Goal: Information Seeking & Learning: Find specific fact

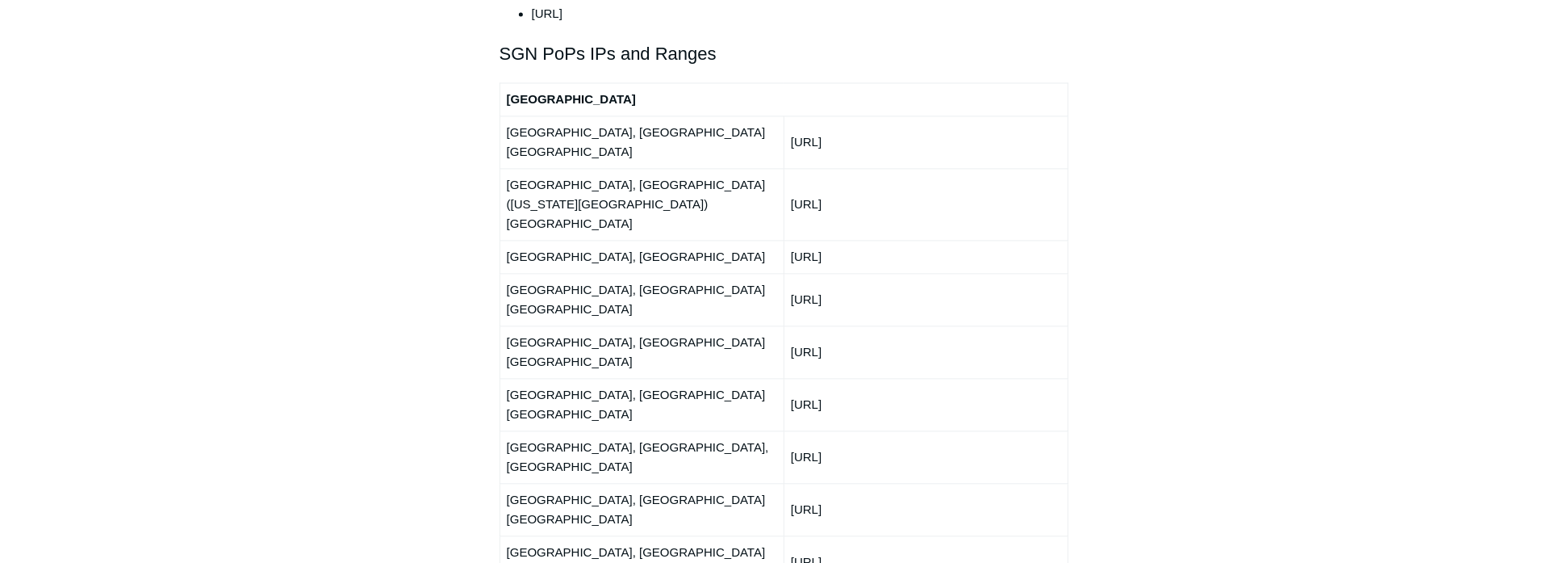
scroll to position [2018, 0]
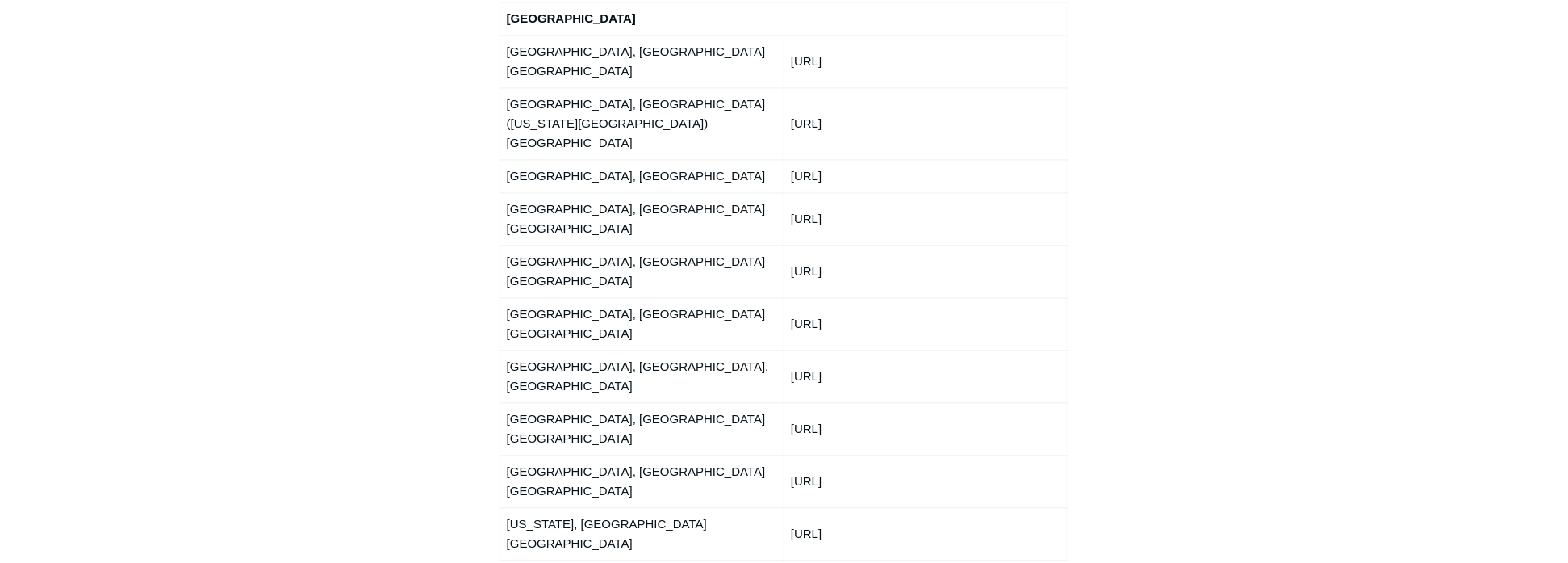
drag, startPoint x: 530, startPoint y: 277, endPoint x: 882, endPoint y: 276, distance: 352.0
click at [882, 455] on tr "[GEOGRAPHIC_DATA], [GEOGRAPHIC_DATA] [GEOGRAPHIC_DATA] [URL]" at bounding box center [784, 481] width 568 height 53
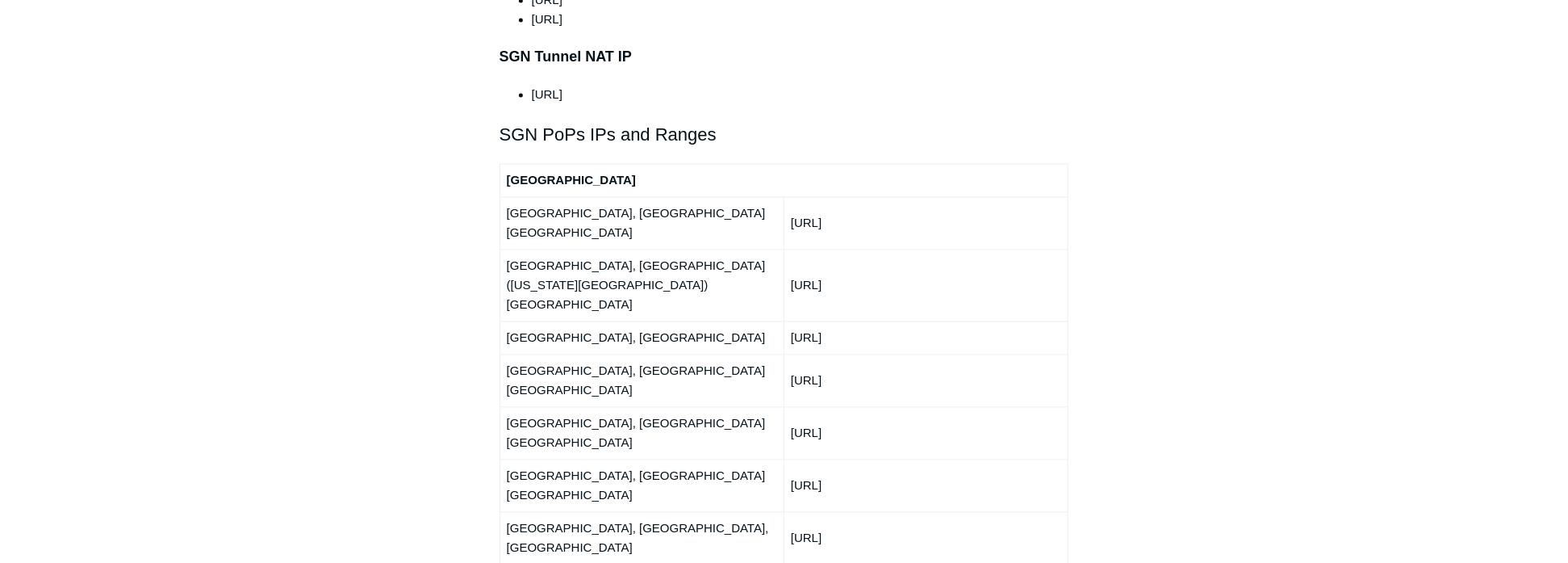
scroll to position [1777, 0]
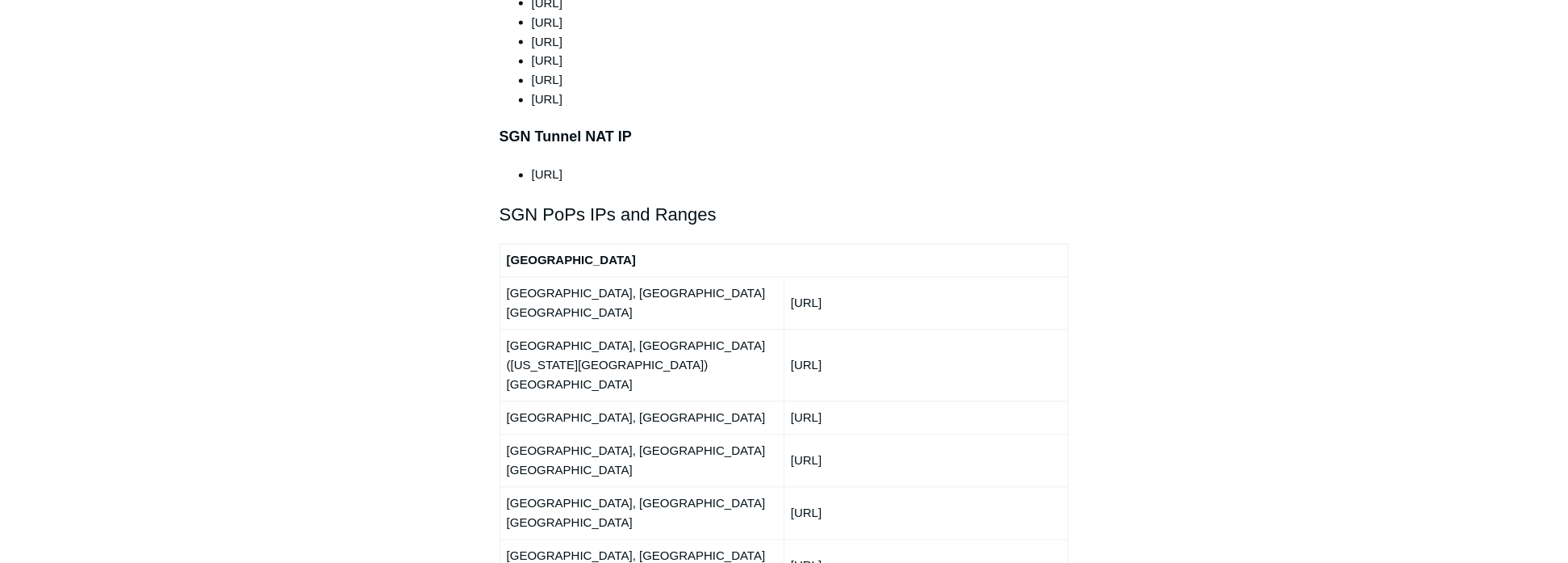
drag, startPoint x: 868, startPoint y: 391, endPoint x: 649, endPoint y: 315, distance: 231.8
drag, startPoint x: 649, startPoint y: 315, endPoint x: 672, endPoint y: 315, distance: 23.0
click at [672, 401] on td "[GEOGRAPHIC_DATA], [GEOGRAPHIC_DATA]" at bounding box center [641, 418] width 284 height 33
click at [578, 401] on td "[GEOGRAPHIC_DATA], [GEOGRAPHIC_DATA]" at bounding box center [641, 418] width 284 height 33
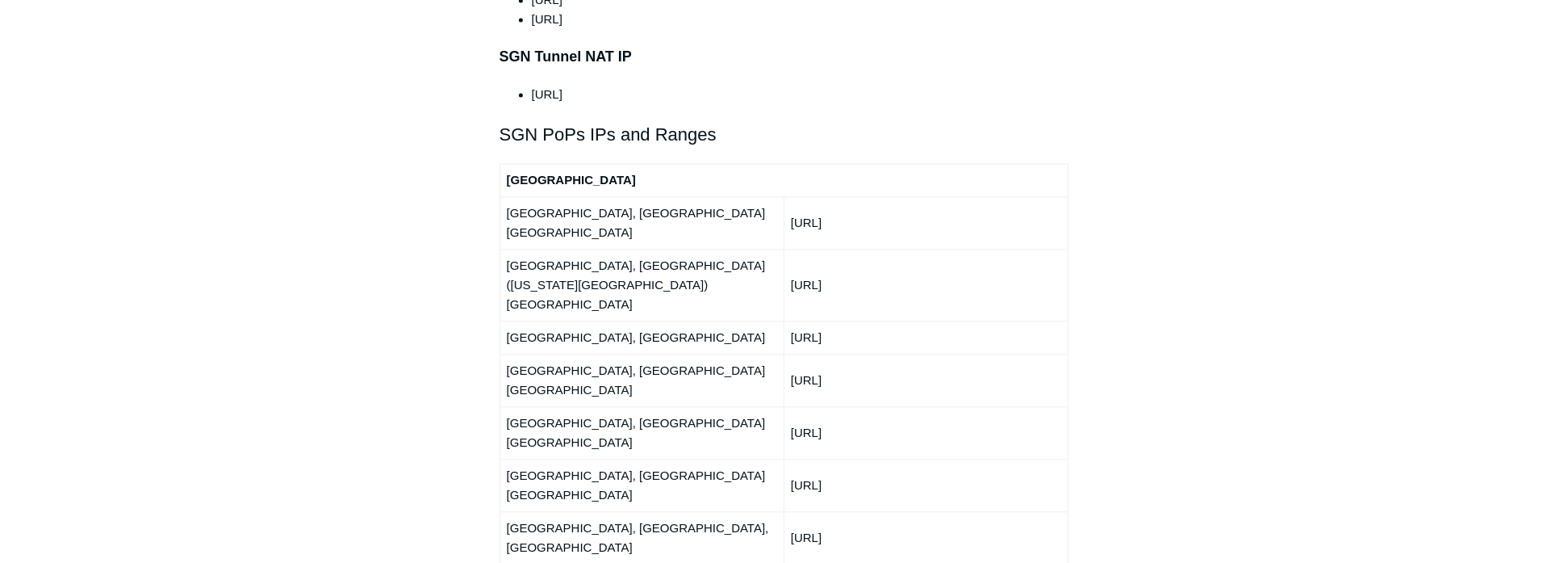
scroll to position [1938, 0]
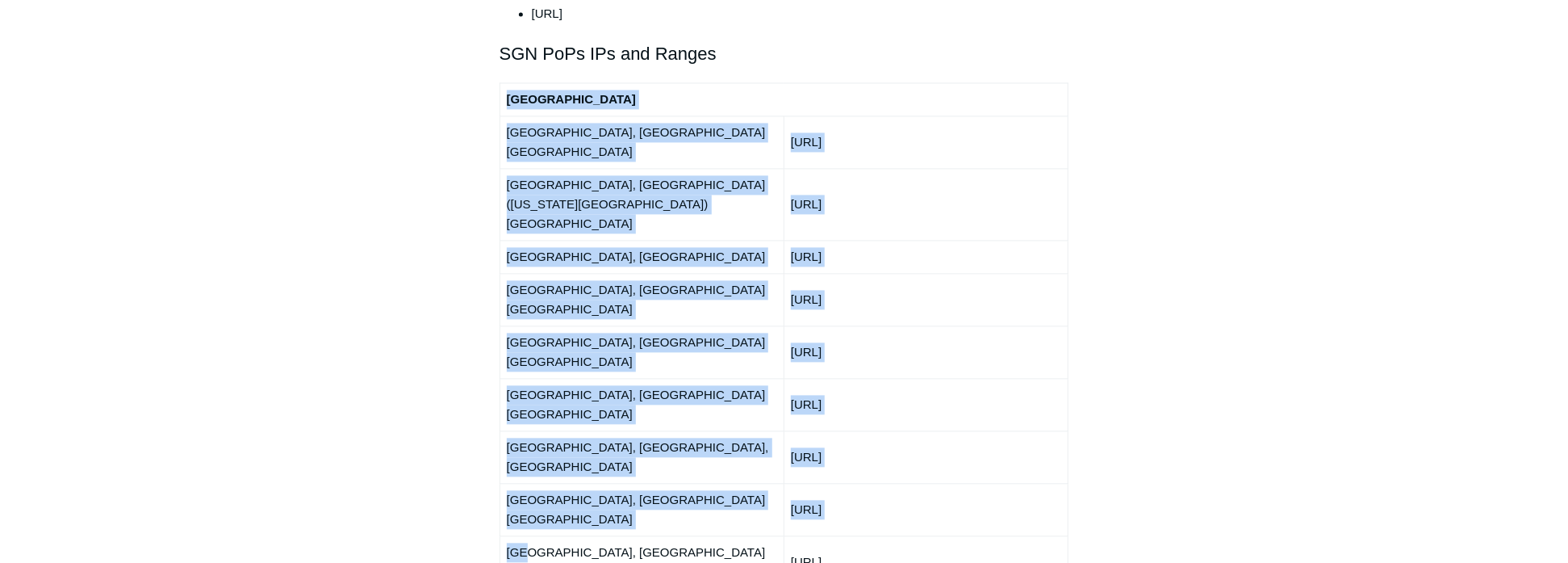
drag, startPoint x: 497, startPoint y: 345, endPoint x: 526, endPoint y: 347, distance: 29.1
click at [526, 347] on article "Outbound Firewall Rules and IPs used by SGN Connect Follow Not yet followed by …" at bounding box center [784, 322] width 618 height 4227
drag, startPoint x: 526, startPoint y: 347, endPoint x: 495, endPoint y: 352, distance: 31.4
click at [495, 352] on article "Outbound Firewall Rules and IPs used by SGN Connect Follow Not yet followed by …" at bounding box center [784, 322] width 618 height 4227
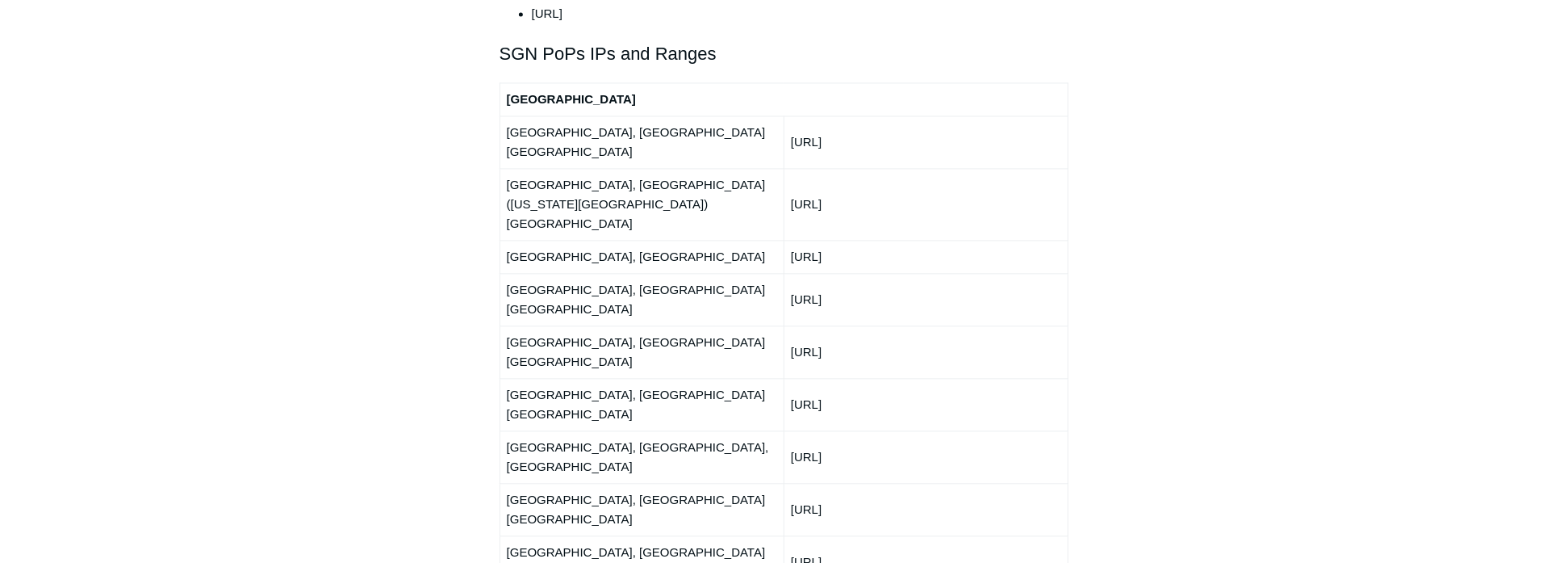
click at [818, 536] on td "[URL]" at bounding box center [926, 562] width 284 height 53
click at [810, 536] on td "[URL]" at bounding box center [926, 562] width 284 height 53
click at [804, 536] on td "[URL]" at bounding box center [926, 562] width 284 height 53
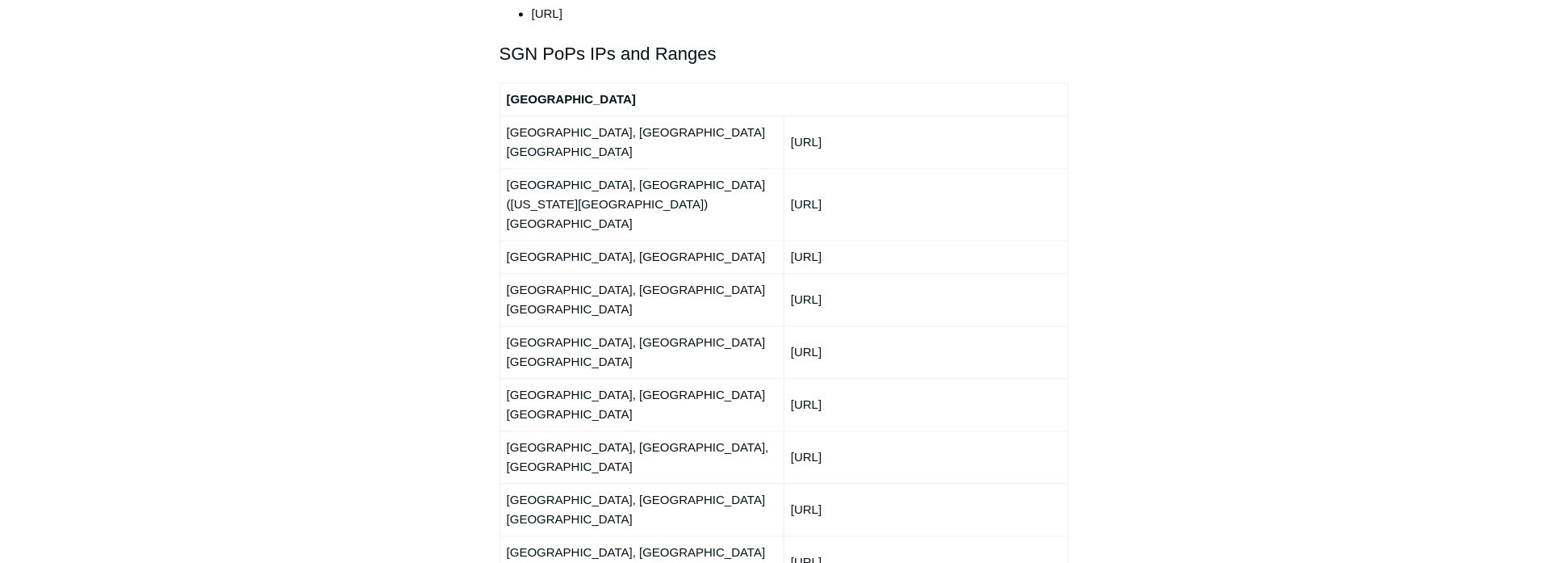
drag, startPoint x: 792, startPoint y: 351, endPoint x: 861, endPoint y: 356, distance: 69.2
click at [861, 536] on td "[URL]" at bounding box center [926, 562] width 284 height 53
drag, startPoint x: 861, startPoint y: 356, endPoint x: 829, endPoint y: 353, distance: 32.1
click at [829, 536] on td "[URL]" at bounding box center [926, 562] width 284 height 53
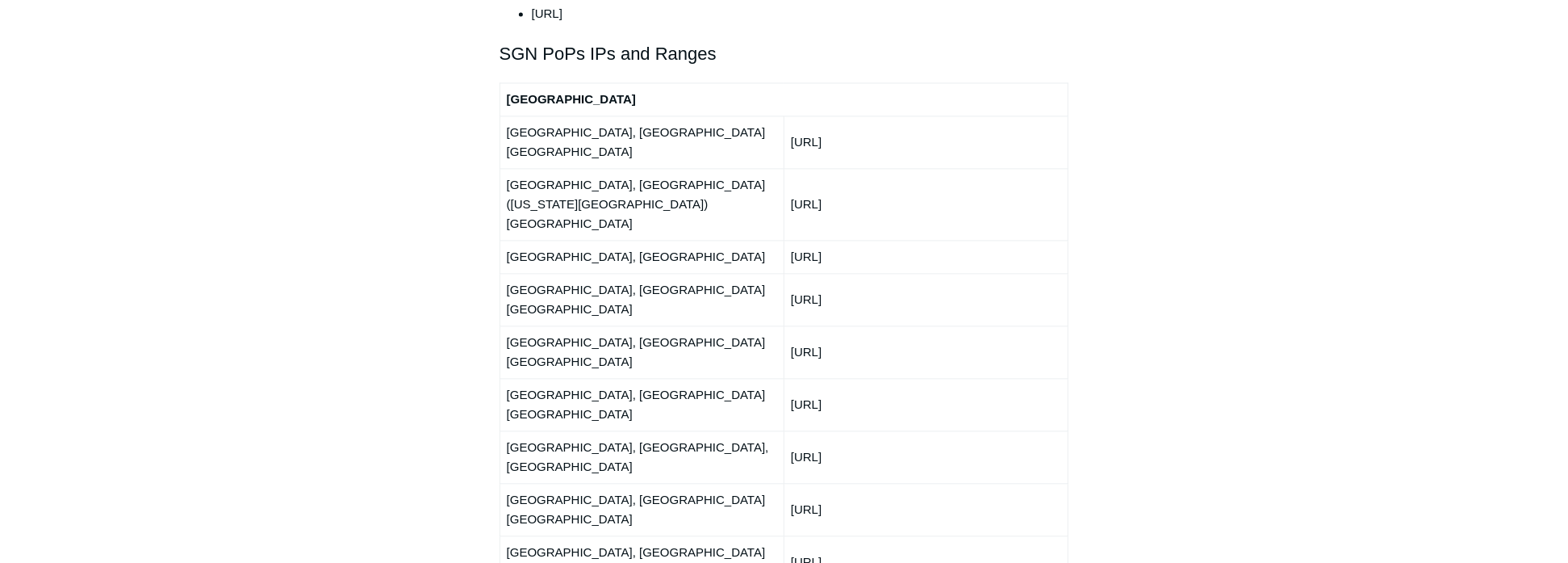
click at [829, 536] on td "[URL]" at bounding box center [926, 562] width 284 height 53
drag, startPoint x: 885, startPoint y: 352, endPoint x: 565, endPoint y: 349, distance: 320.0
click at [565, 536] on tr "[GEOGRAPHIC_DATA], [GEOGRAPHIC_DATA] [GEOGRAPHIC_DATA] [URL]" at bounding box center [784, 562] width 568 height 53
drag, startPoint x: 565, startPoint y: 349, endPoint x: 595, endPoint y: 384, distance: 46.1
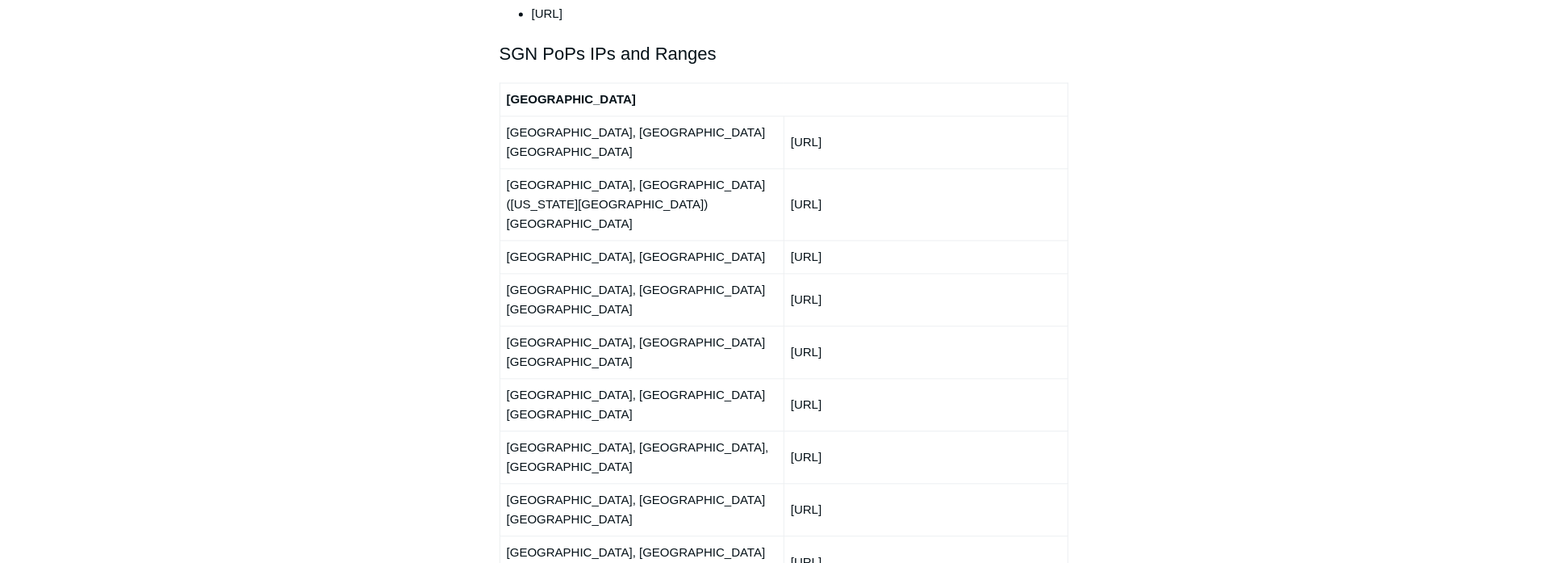
drag, startPoint x: 894, startPoint y: 382, endPoint x: 509, endPoint y: 348, distance: 386.5
drag, startPoint x: 509, startPoint y: 348, endPoint x: 539, endPoint y: 381, distance: 44.6
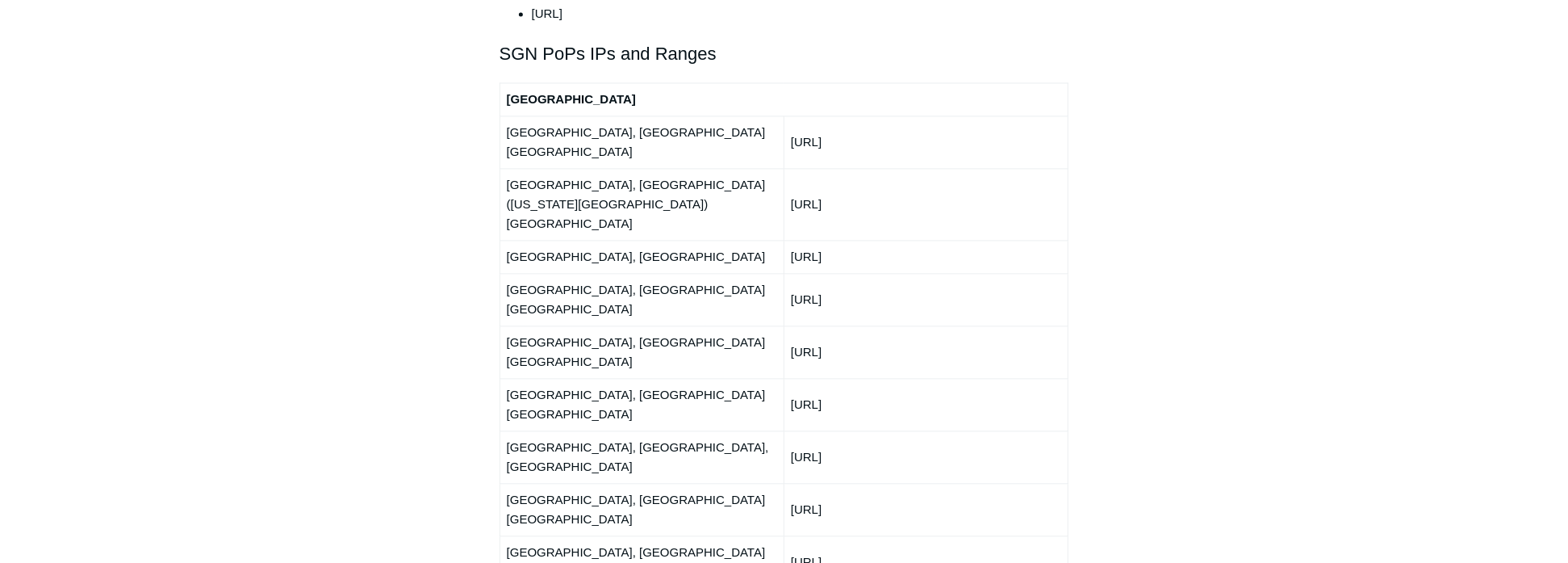
click at [541, 536] on td "[GEOGRAPHIC_DATA], [GEOGRAPHIC_DATA] [GEOGRAPHIC_DATA]" at bounding box center [641, 562] width 284 height 53
drag, startPoint x: 541, startPoint y: 354, endPoint x: 521, endPoint y: 356, distance: 20.1
click at [521, 536] on td "[GEOGRAPHIC_DATA], [GEOGRAPHIC_DATA] [GEOGRAPHIC_DATA]" at bounding box center [641, 562] width 284 height 53
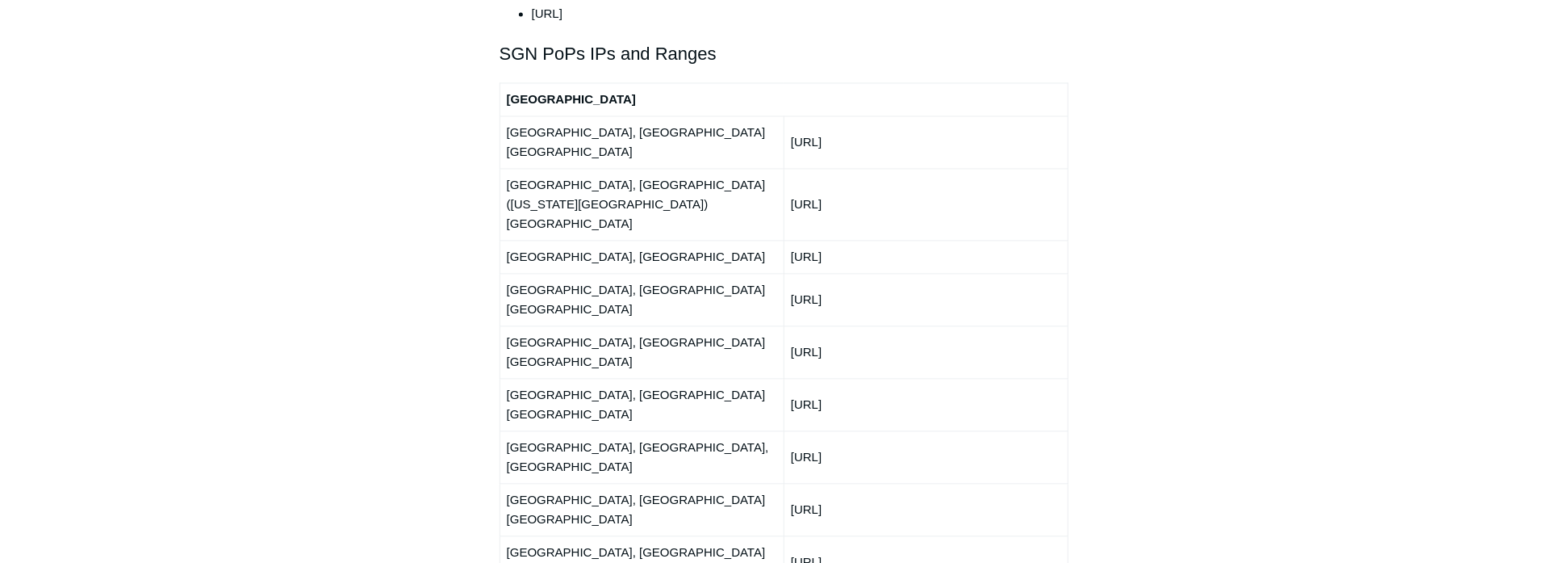
drag, startPoint x: 521, startPoint y: 355, endPoint x: 512, endPoint y: 352, distance: 9.5
click at [512, 536] on td "[GEOGRAPHIC_DATA], [GEOGRAPHIC_DATA] [GEOGRAPHIC_DATA]" at bounding box center [641, 562] width 284 height 53
click at [513, 536] on td "[GEOGRAPHIC_DATA], [GEOGRAPHIC_DATA] [GEOGRAPHIC_DATA]" at bounding box center [641, 562] width 284 height 53
drag, startPoint x: 513, startPoint y: 350, endPoint x: 524, endPoint y: 383, distance: 34.8
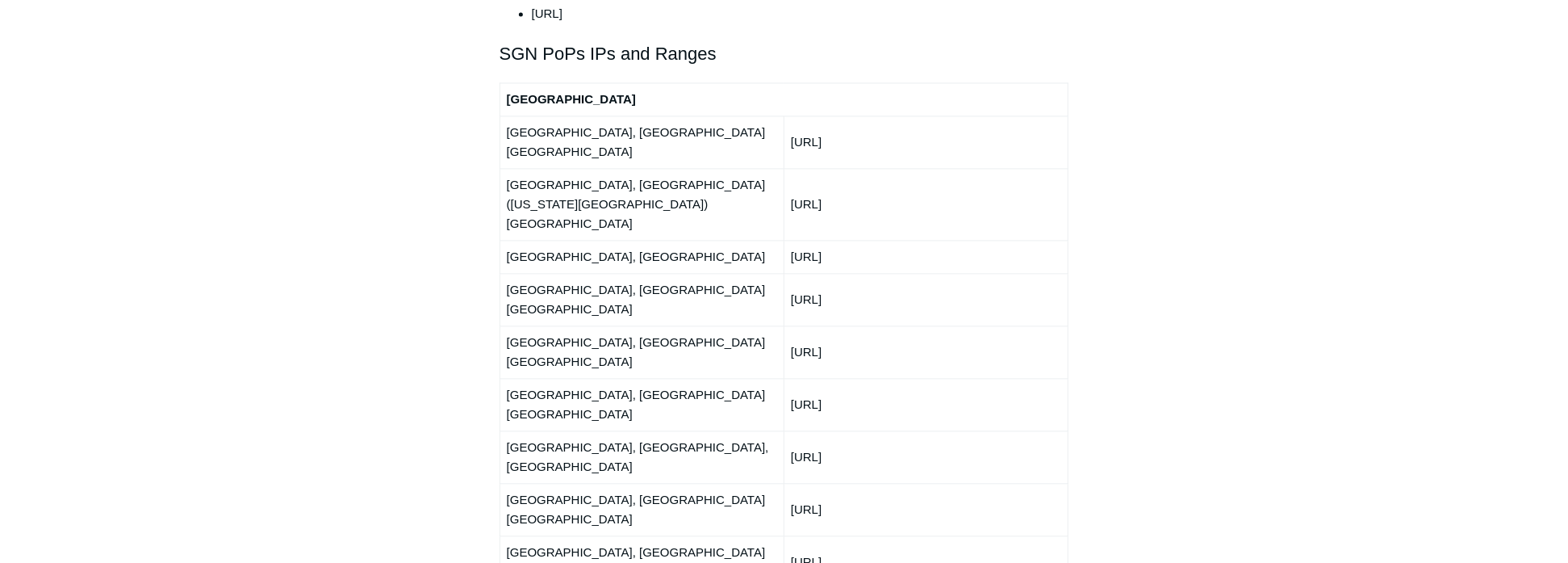
drag, startPoint x: 510, startPoint y: 383, endPoint x: 886, endPoint y: 394, distance: 376.2
drag, startPoint x: 549, startPoint y: 352, endPoint x: 869, endPoint y: 394, distance: 322.7
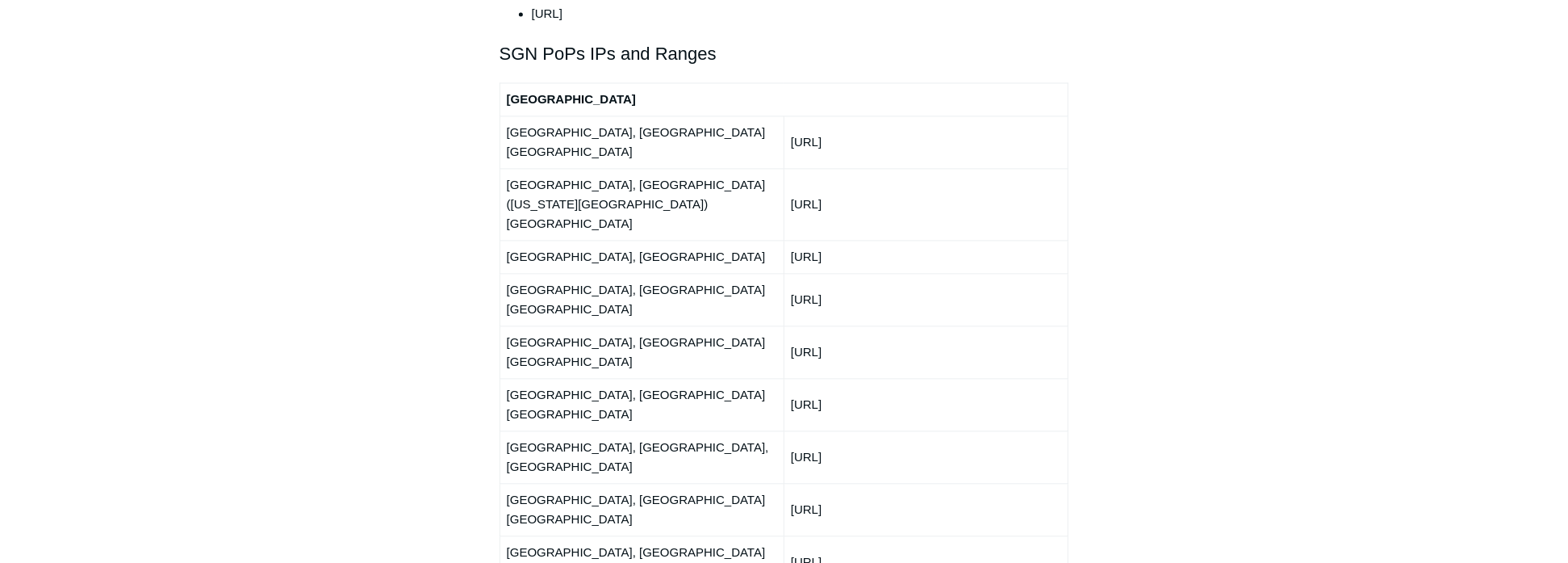
drag, startPoint x: 869, startPoint y: 394, endPoint x: 852, endPoint y: 391, distance: 17.3
drag, startPoint x: 511, startPoint y: 350, endPoint x: 681, endPoint y: 382, distance: 173.0
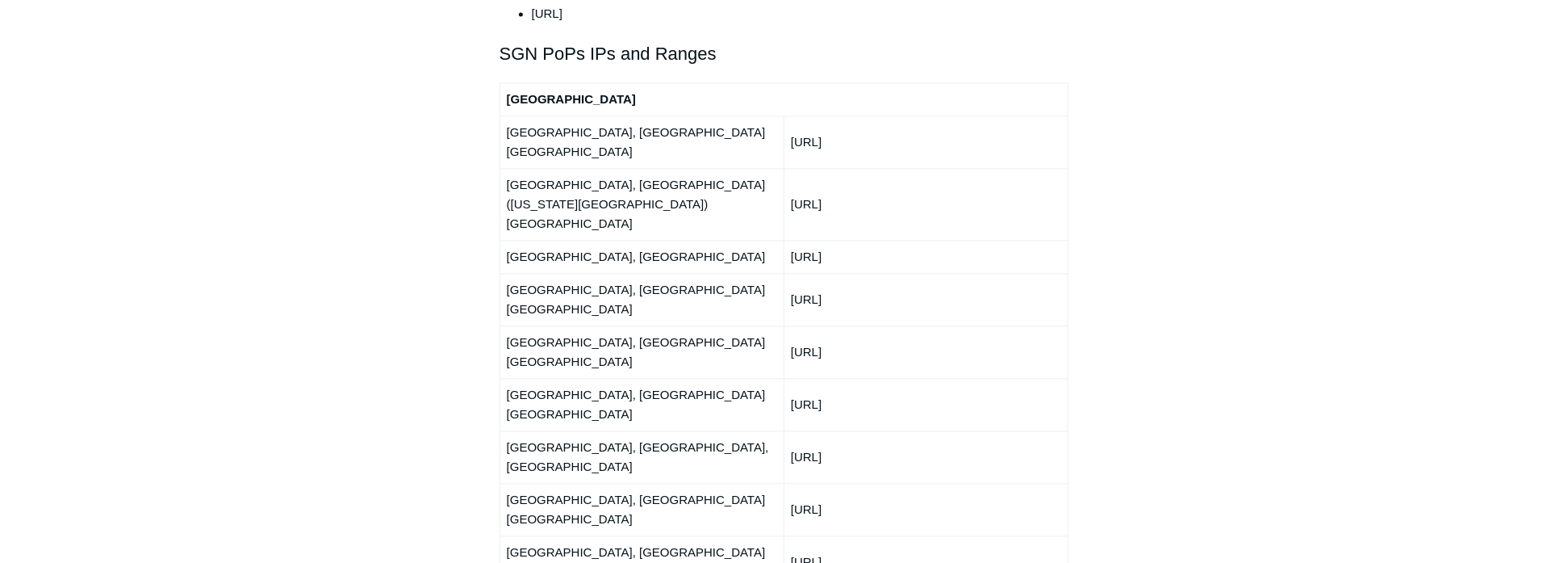
drag, startPoint x: 681, startPoint y: 382, endPoint x: 625, endPoint y: 417, distance: 66.0
